Goal: Transaction & Acquisition: Purchase product/service

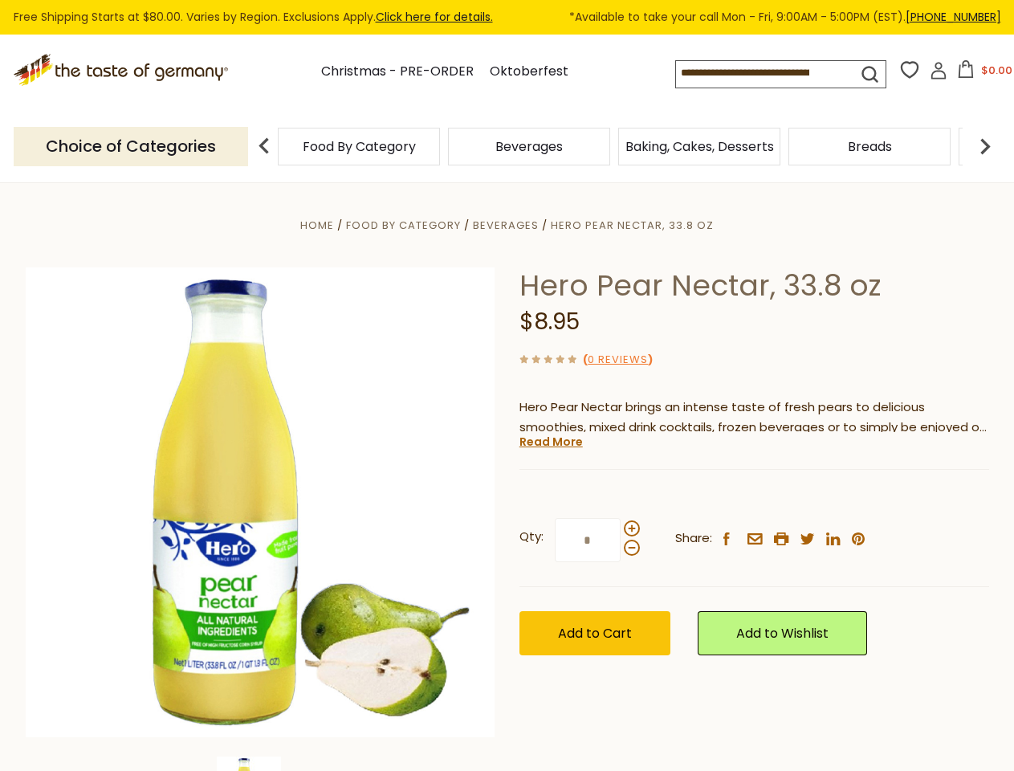
click at [507, 385] on div "Home Food By Category [GEOGRAPHIC_DATA] Hero Pear Nectar, 33.8 oz Hero Pear Nec…" at bounding box center [508, 524] width 988 height 618
click at [769, 74] on input at bounding box center [752, 72] width 153 height 22
click at [982, 74] on button "$0.00" at bounding box center [985, 72] width 68 height 24
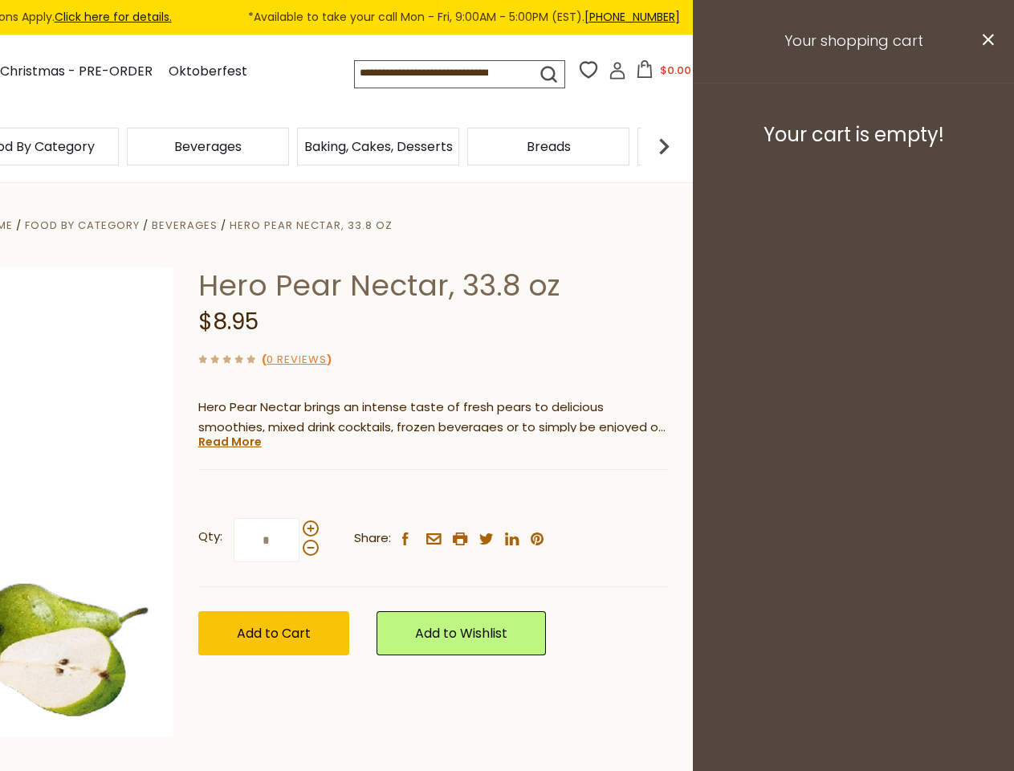
click at [293, 146] on div "Beverages" at bounding box center [208, 147] width 170 height 38
click at [119, 146] on div "Beverages" at bounding box center [38, 147] width 162 height 38
click at [985, 146] on h3 "Your cart is empty!" at bounding box center [853, 135] width 281 height 24
click at [507, 477] on div "Hero Pear Nectar, 33.8 oz $8.95 ( 0 Reviews ) Hero Pear Nectar brings an intens…" at bounding box center [433, 479] width 470 height 424
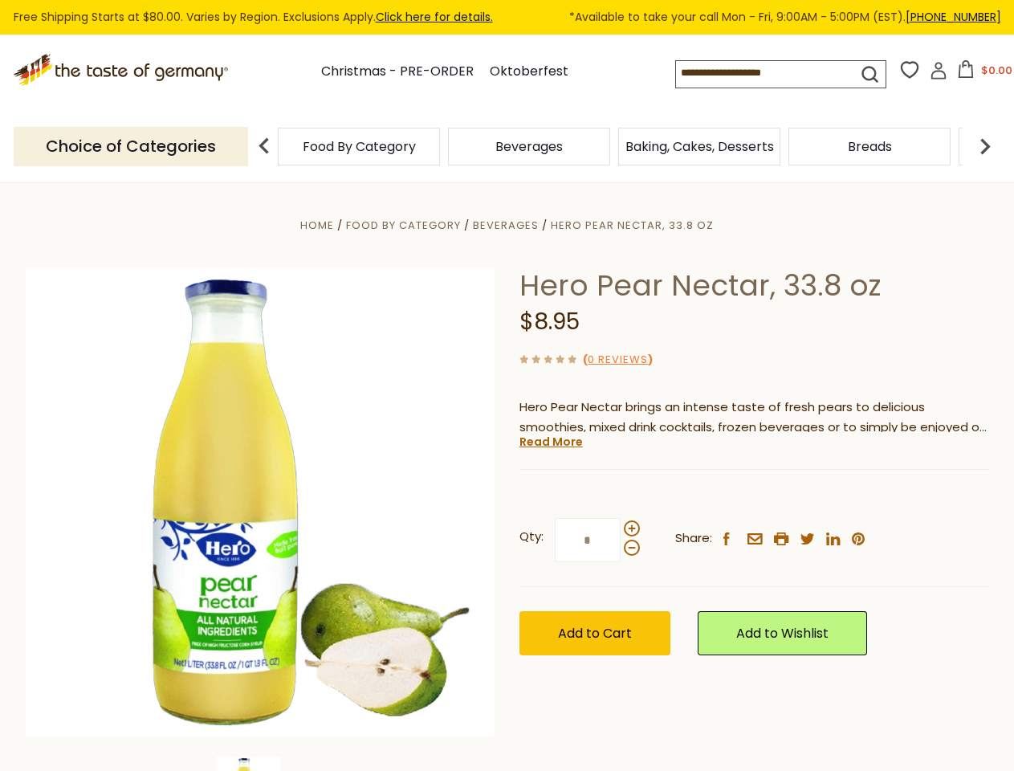
click at [260, 764] on div "Home Food By Category [GEOGRAPHIC_DATA] Hero Pear Nectar, 33.8 oz Hero Pear Nec…" at bounding box center [508, 524] width 988 height 618
click at [550, 442] on link "Read More" at bounding box center [550, 442] width 63 height 16
